Goal: Task Accomplishment & Management: Complete application form

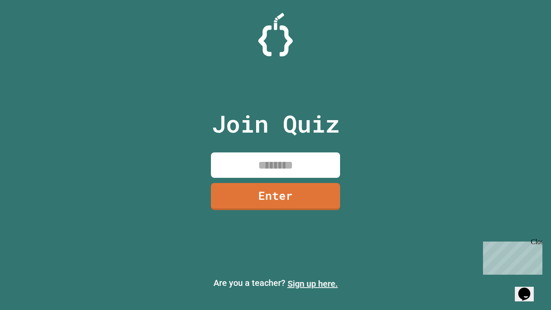
click at [312, 283] on link "Sign up here." at bounding box center [312, 283] width 50 height 10
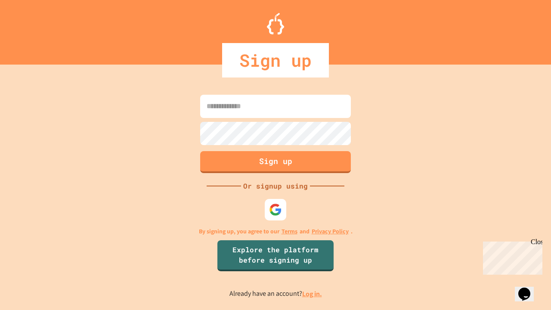
click at [312, 293] on link "Log in." at bounding box center [312, 293] width 20 height 9
